Goal: Navigation & Orientation: Find specific page/section

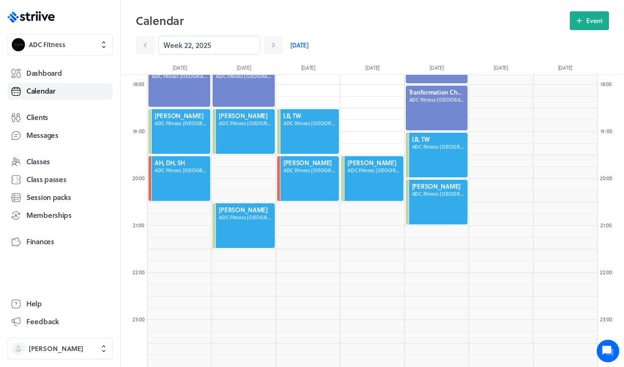
scroll to position [838, 0]
click at [276, 43] on icon at bounding box center [273, 45] width 9 height 9
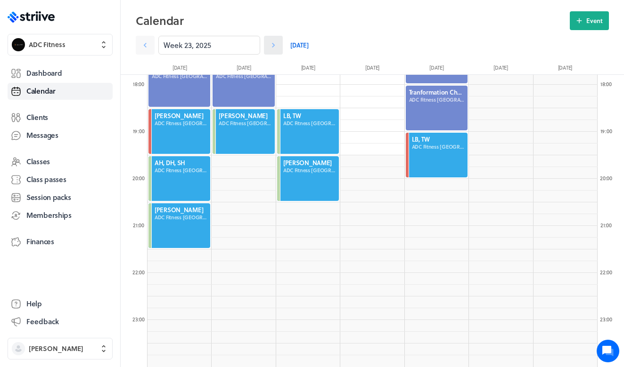
click at [276, 43] on icon at bounding box center [273, 45] width 9 height 9
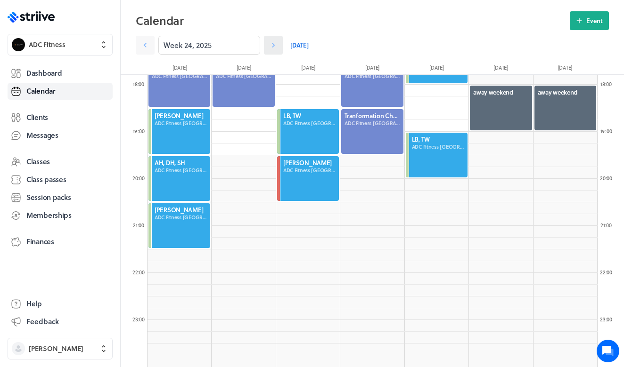
click at [276, 44] on icon at bounding box center [273, 45] width 9 height 9
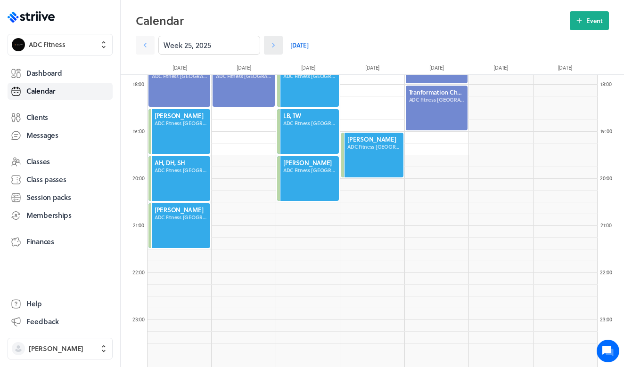
click at [276, 44] on icon at bounding box center [273, 45] width 9 height 9
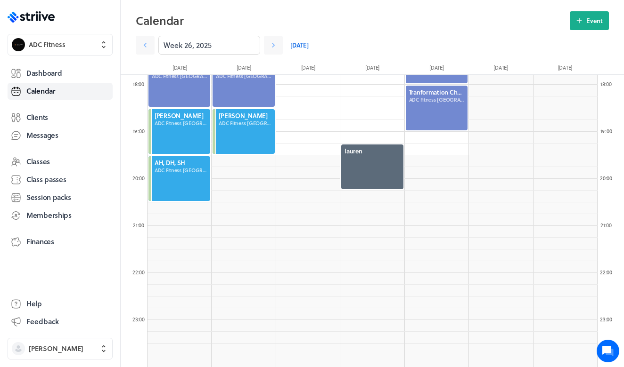
click at [307, 48] on div "Week 26, 2025 Today" at bounding box center [306, 45] width 341 height 19
click at [301, 48] on link "[DATE]" at bounding box center [299, 45] width 18 height 19
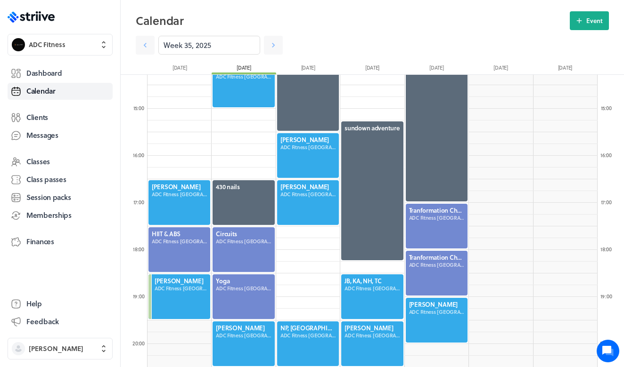
scroll to position [694, 0]
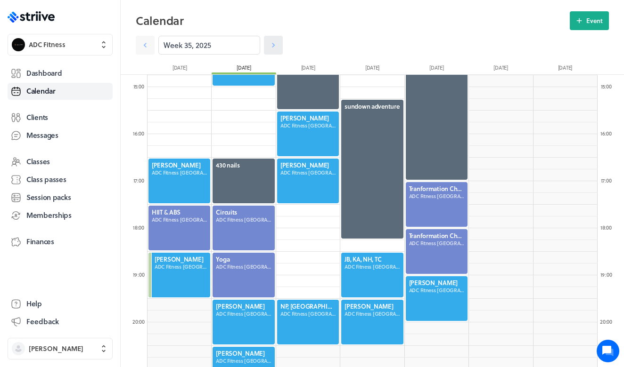
click at [276, 43] on icon at bounding box center [273, 45] width 9 height 9
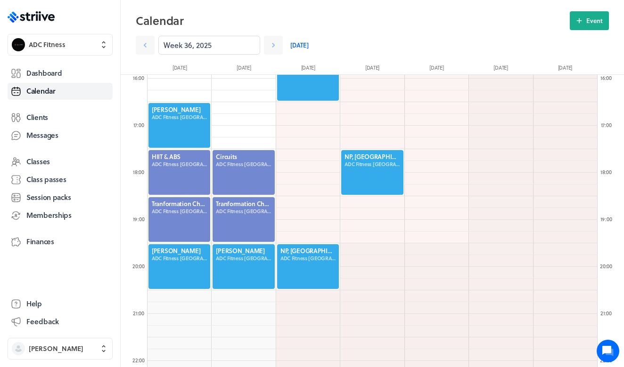
scroll to position [805, 0]
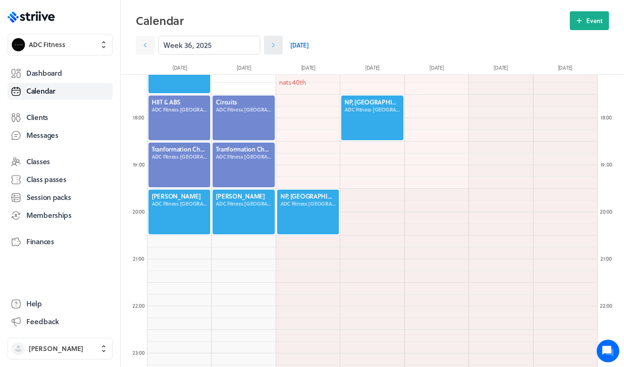
click at [275, 44] on icon at bounding box center [273, 45] width 9 height 9
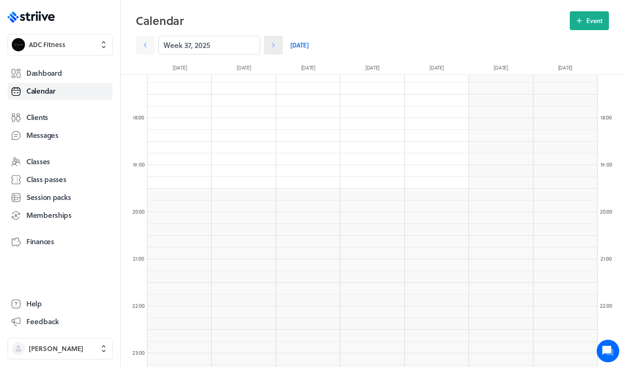
click at [269, 48] on icon at bounding box center [273, 45] width 9 height 9
click at [299, 44] on link "[DATE]" at bounding box center [299, 45] width 18 height 19
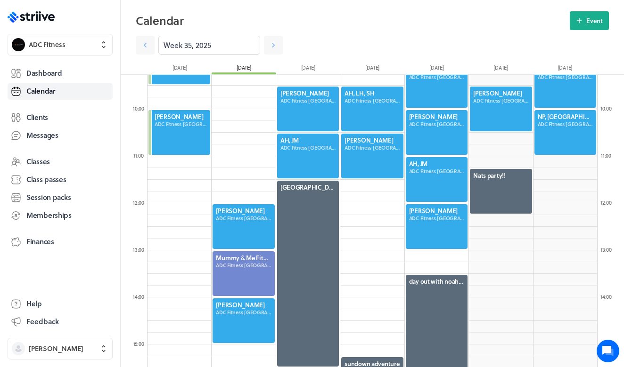
scroll to position [445, 0]
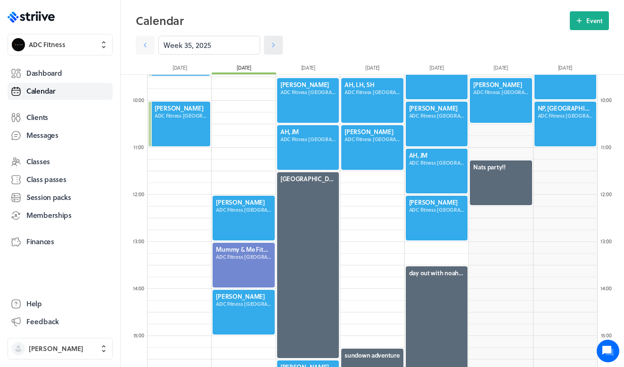
click at [279, 47] on link at bounding box center [273, 45] width 19 height 19
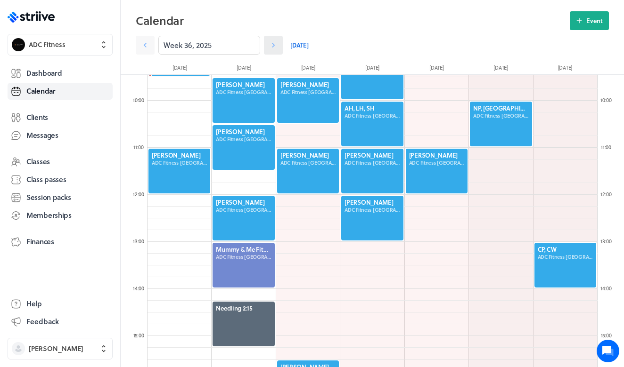
click at [279, 48] on link at bounding box center [273, 45] width 19 height 19
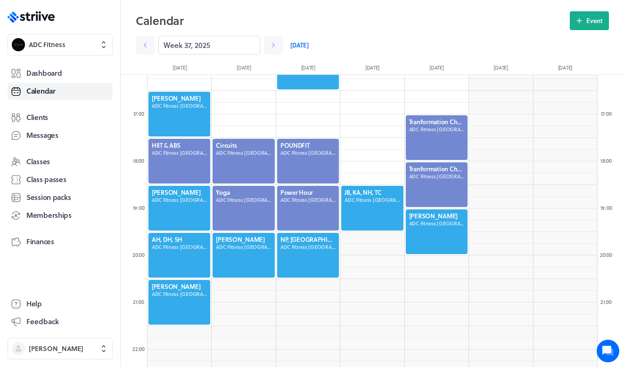
scroll to position [762, 0]
click at [169, 100] on div at bounding box center [179, 113] width 64 height 47
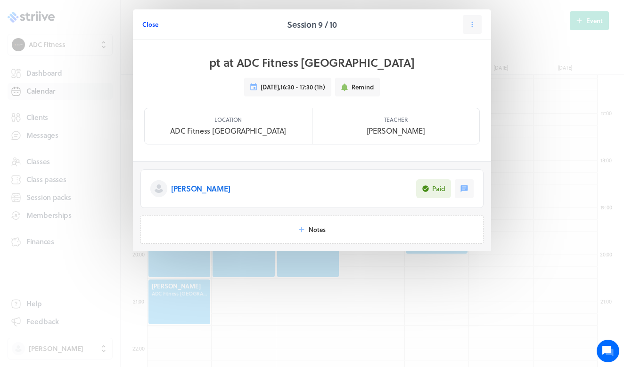
click at [151, 24] on span "Close" at bounding box center [150, 24] width 16 height 8
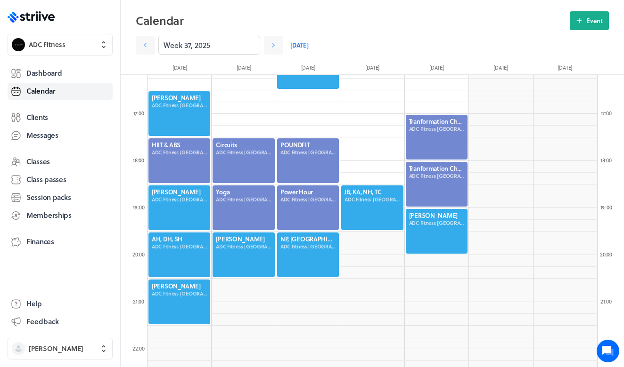
click at [175, 208] on div at bounding box center [179, 208] width 64 height 47
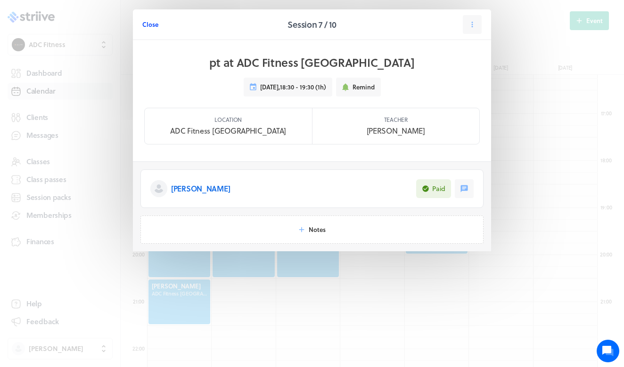
click at [154, 24] on span "Close" at bounding box center [150, 24] width 16 height 8
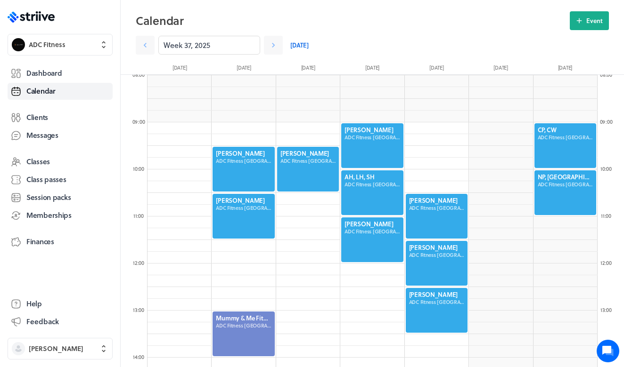
scroll to position [383, 0]
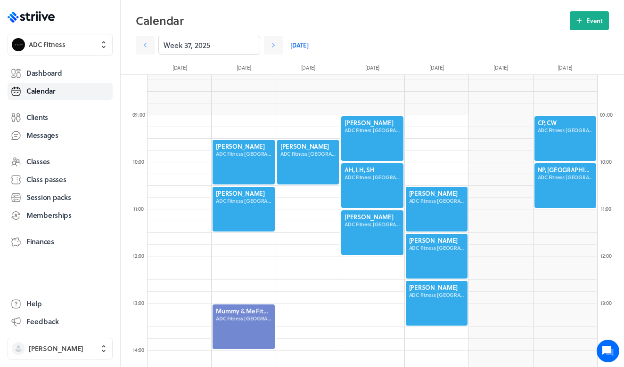
click at [241, 155] on div at bounding box center [244, 162] width 64 height 47
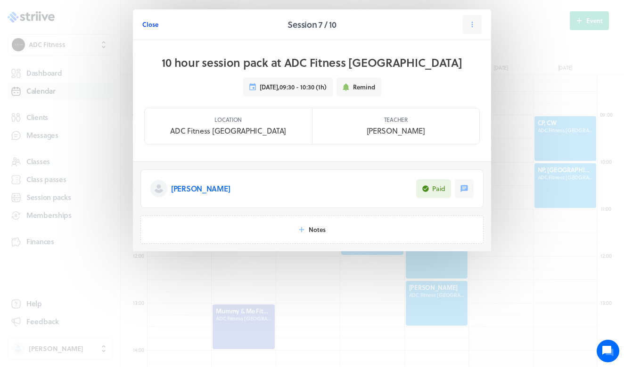
click at [149, 23] on span "Close" at bounding box center [150, 24] width 16 height 8
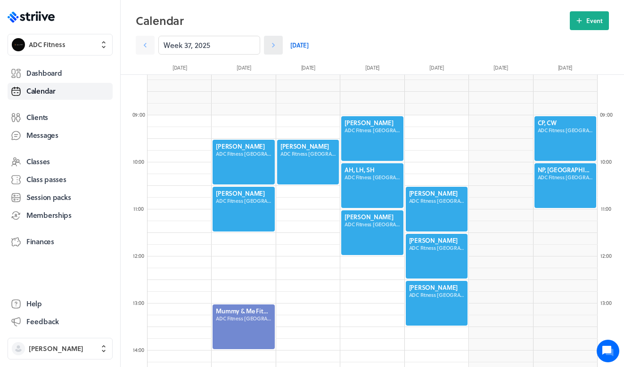
click at [277, 44] on icon at bounding box center [273, 45] width 9 height 9
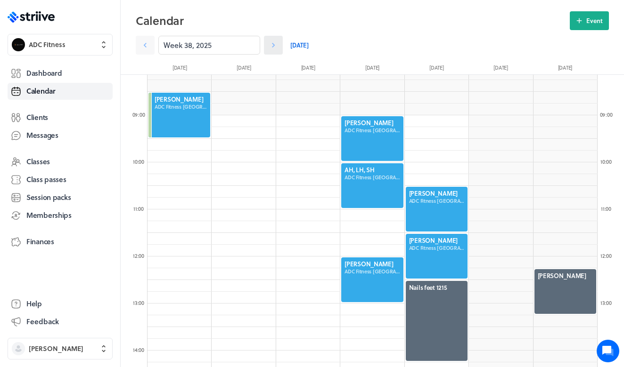
click at [277, 45] on icon at bounding box center [273, 45] width 9 height 9
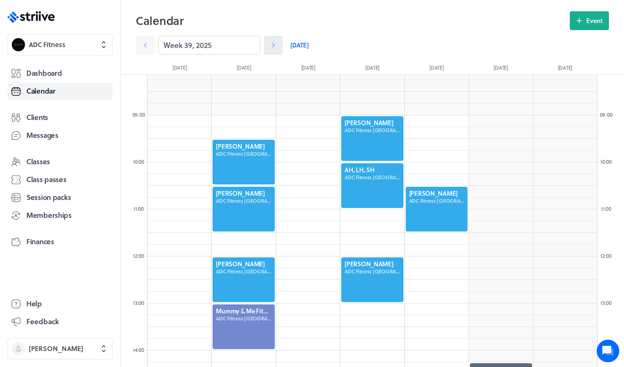
click at [277, 45] on icon at bounding box center [273, 45] width 9 height 9
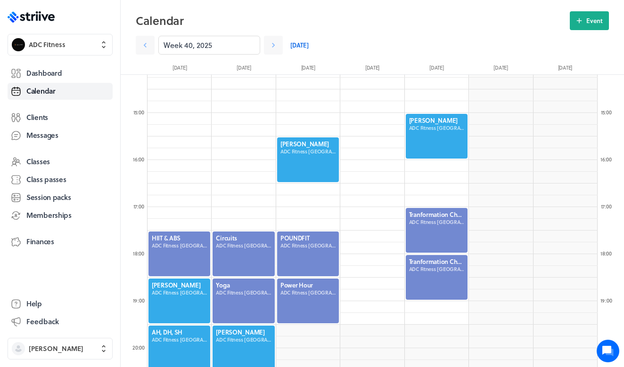
scroll to position [727, 0]
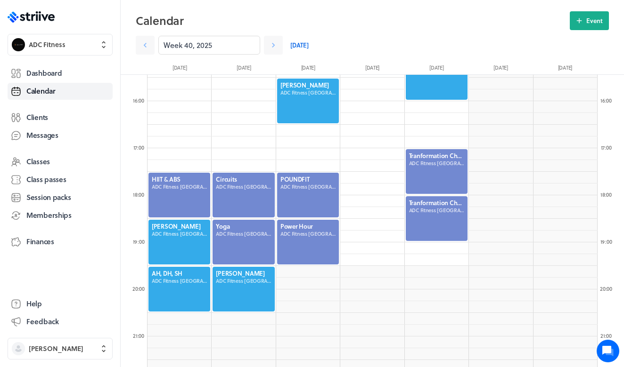
click at [249, 283] on div at bounding box center [244, 289] width 64 height 47
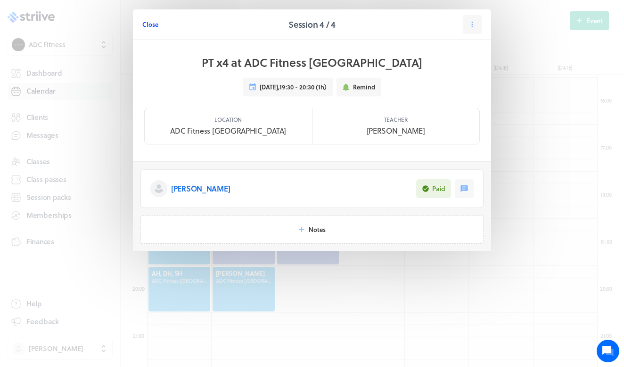
click at [150, 22] on span "Close" at bounding box center [150, 24] width 16 height 8
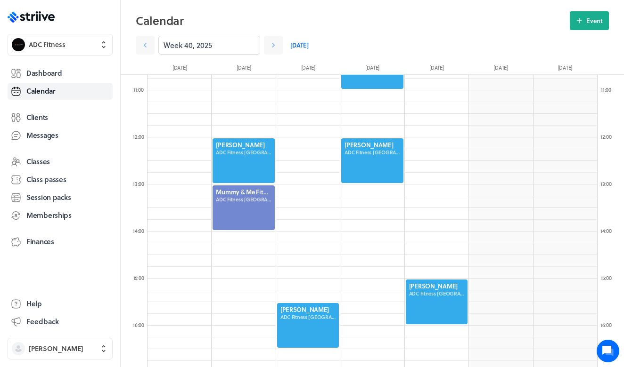
scroll to position [539, 0]
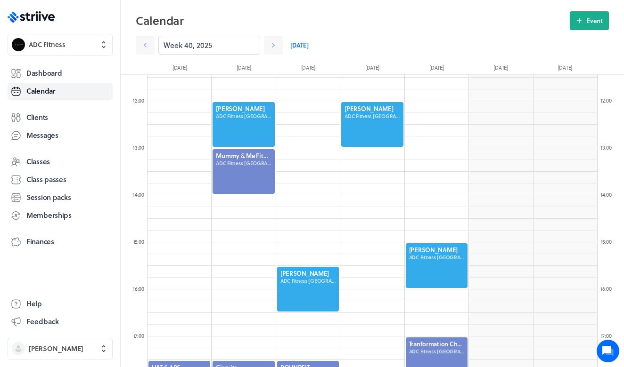
click at [297, 281] on div at bounding box center [308, 289] width 64 height 47
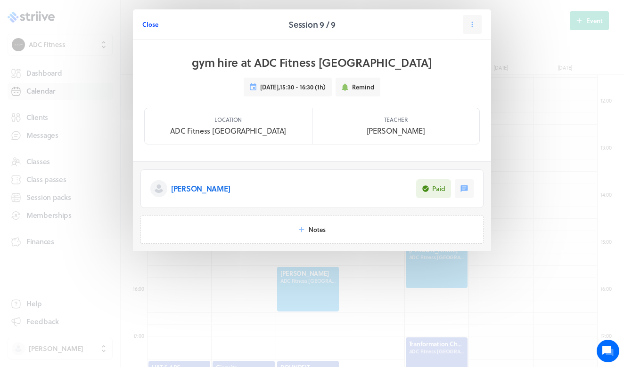
click at [145, 24] on span "Close" at bounding box center [150, 24] width 16 height 8
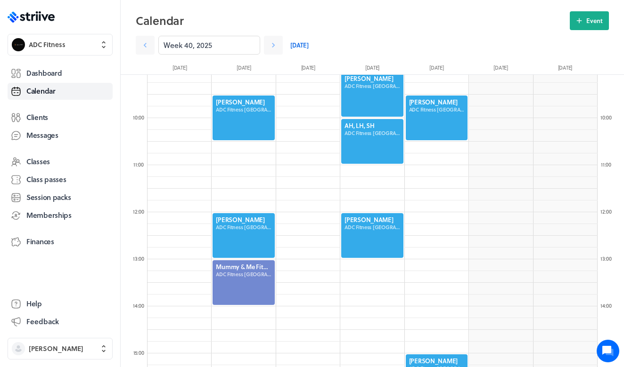
scroll to position [345, 0]
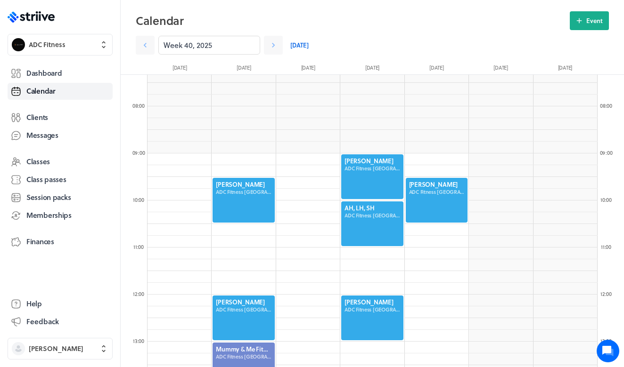
click at [351, 173] on div at bounding box center [372, 177] width 64 height 47
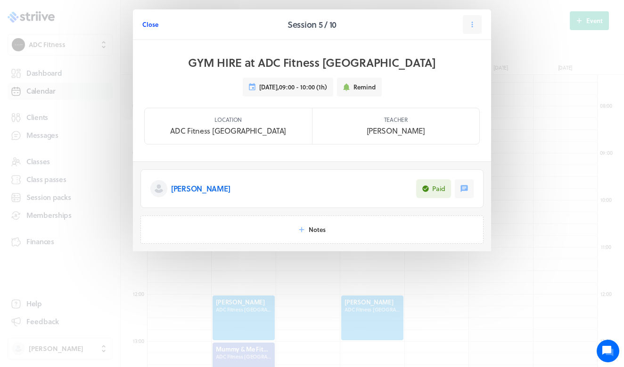
click at [152, 20] on span "Close" at bounding box center [150, 24] width 16 height 8
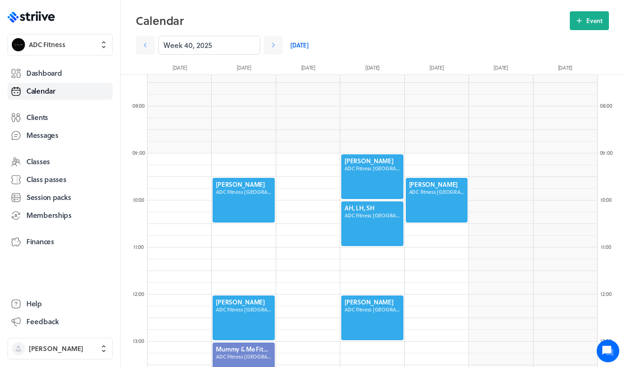
click at [372, 215] on div at bounding box center [372, 224] width 64 height 47
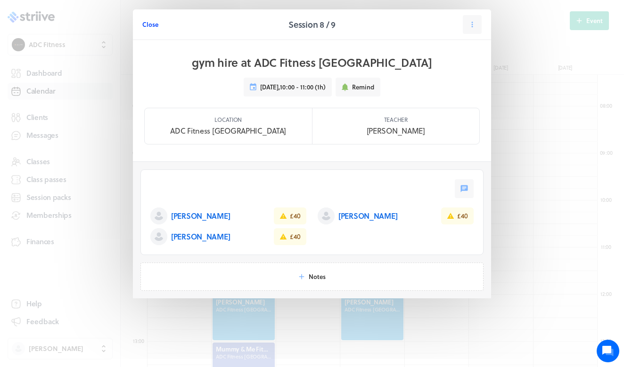
click at [144, 24] on span "Close" at bounding box center [150, 24] width 16 height 8
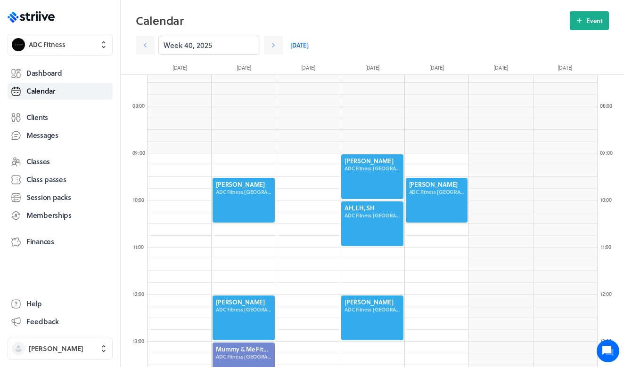
click at [430, 201] on div at bounding box center [437, 200] width 64 height 47
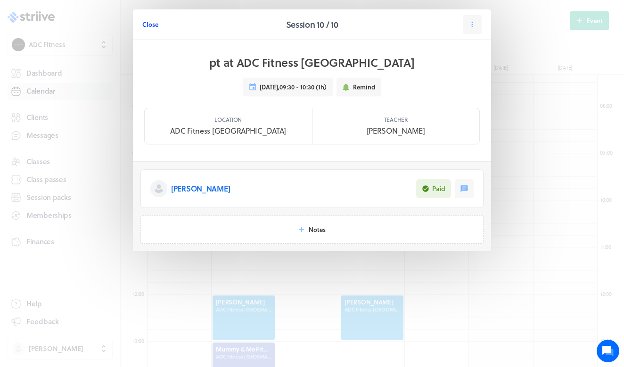
click at [151, 26] on span "Close" at bounding box center [150, 24] width 16 height 8
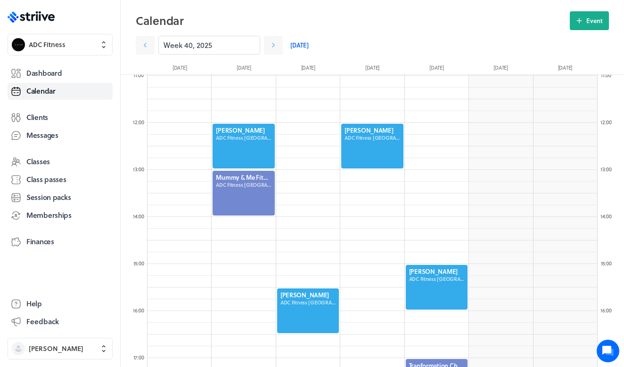
scroll to position [554, 0]
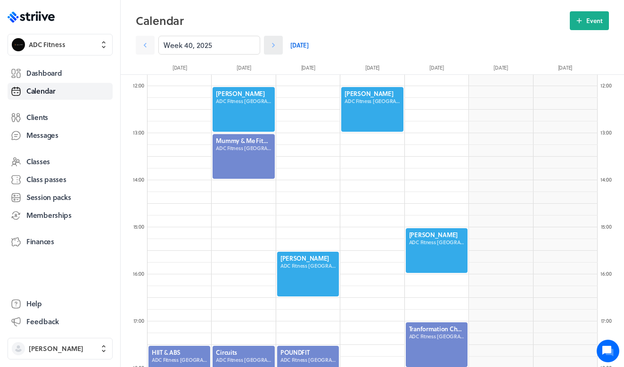
click at [279, 44] on link at bounding box center [273, 45] width 19 height 19
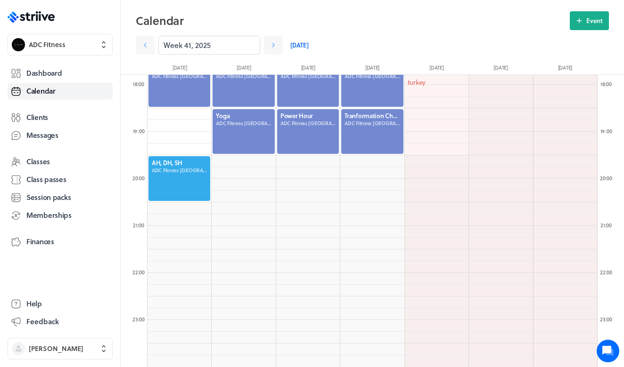
scroll to position [838, 0]
click at [149, 46] on icon at bounding box center [144, 45] width 9 height 9
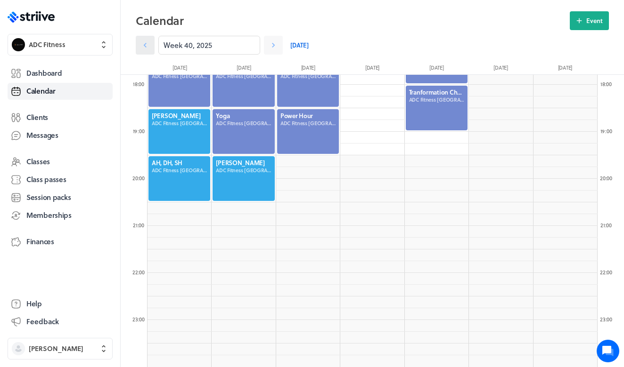
click at [149, 46] on icon at bounding box center [144, 45] width 9 height 9
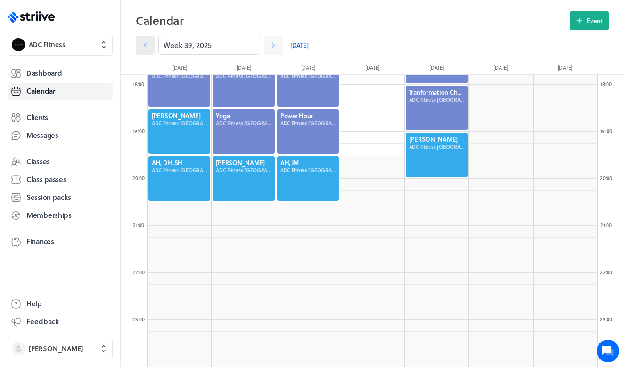
click at [149, 46] on icon at bounding box center [144, 45] width 9 height 9
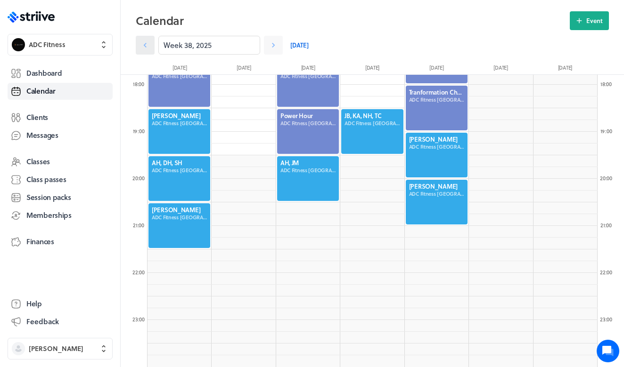
click at [149, 46] on icon at bounding box center [144, 45] width 9 height 9
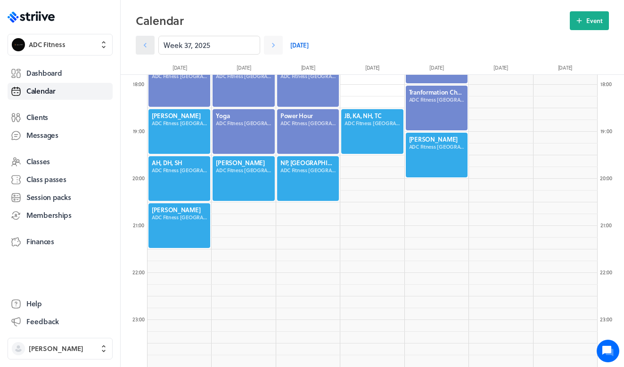
click at [149, 47] on icon at bounding box center [144, 45] width 9 height 9
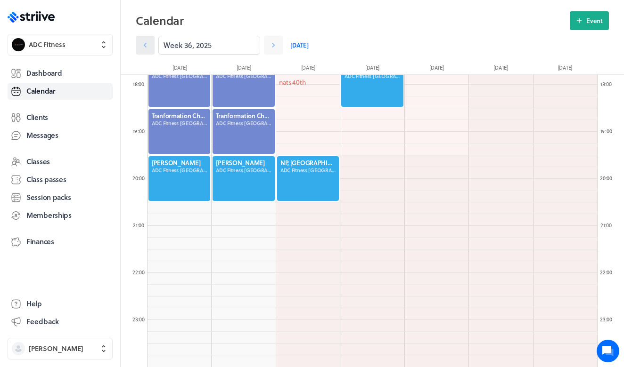
click at [149, 47] on icon at bounding box center [144, 45] width 9 height 9
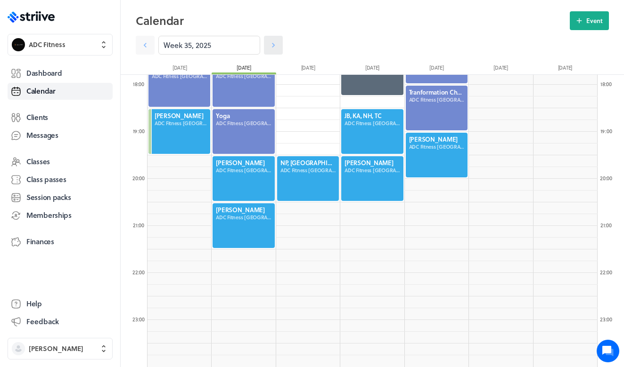
click at [273, 45] on icon at bounding box center [273, 45] width 3 height 5
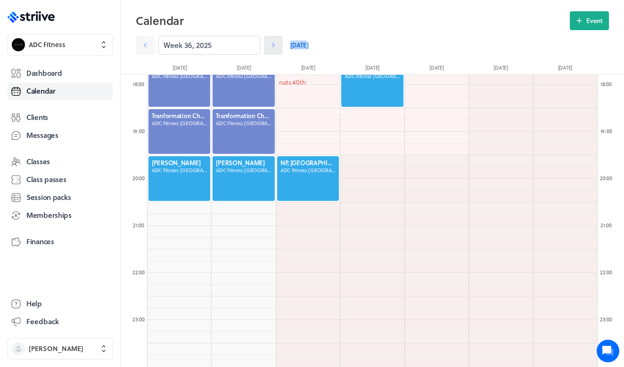
click at [273, 45] on icon at bounding box center [273, 45] width 3 height 5
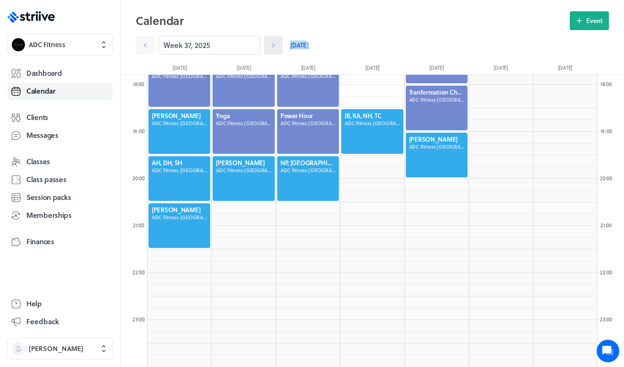
click at [273, 45] on icon at bounding box center [273, 45] width 9 height 9
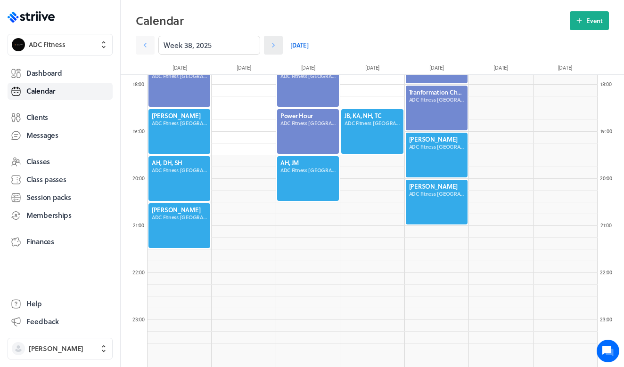
click at [273, 46] on icon at bounding box center [273, 45] width 3 height 5
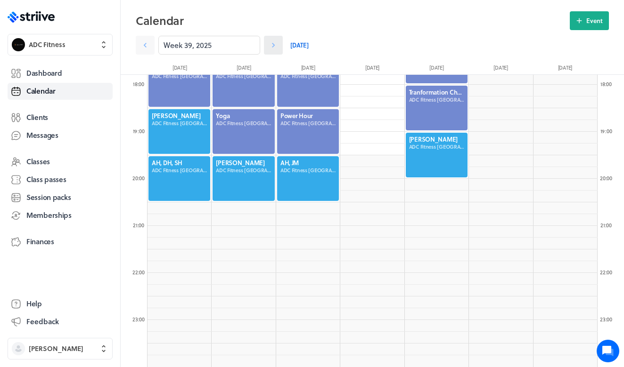
click at [273, 46] on icon at bounding box center [273, 45] width 3 height 5
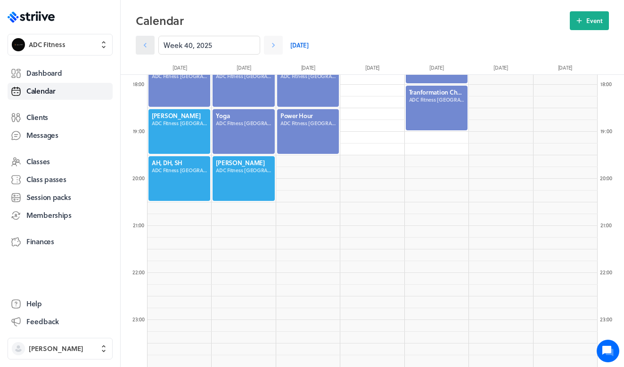
click at [144, 46] on icon at bounding box center [144, 45] width 9 height 9
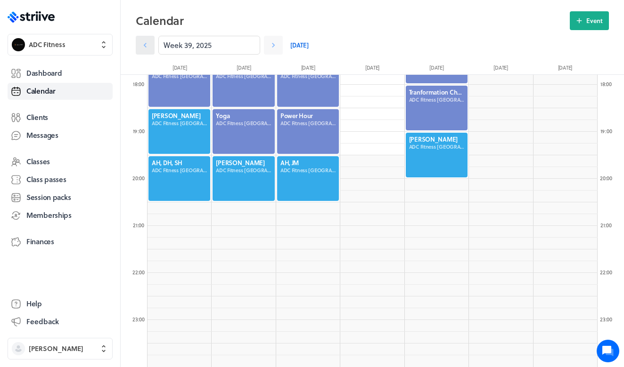
click at [144, 46] on icon at bounding box center [144, 45] width 9 height 9
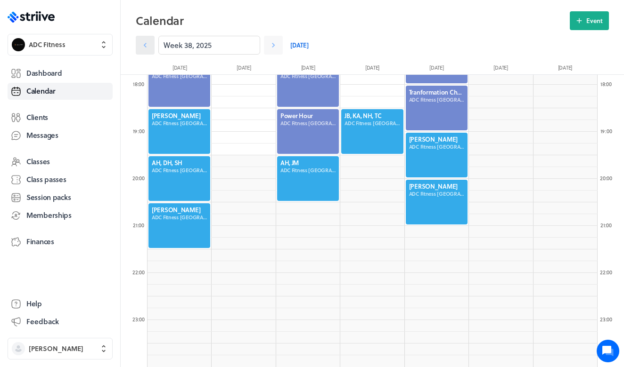
click at [144, 46] on icon at bounding box center [144, 45] width 9 height 9
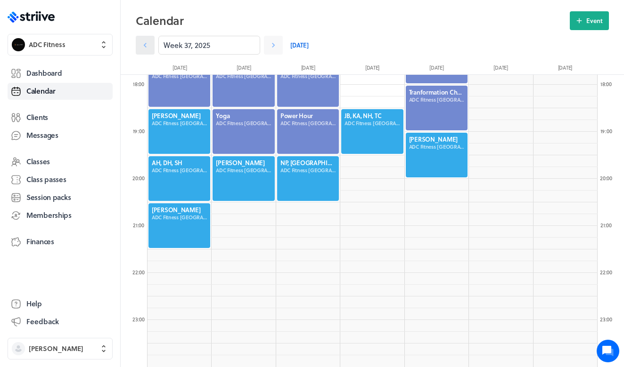
click at [144, 46] on icon at bounding box center [144, 45] width 9 height 9
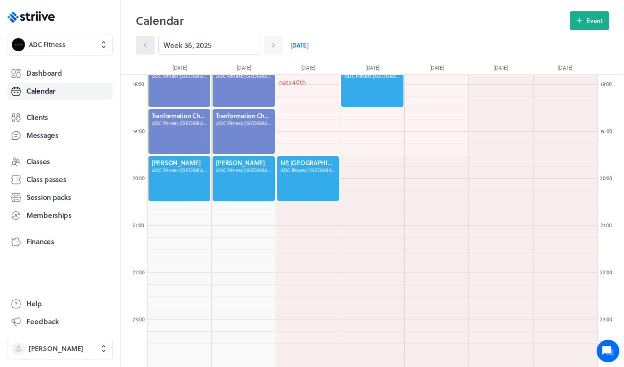
click at [144, 48] on icon at bounding box center [144, 45] width 9 height 9
